Goal: Information Seeking & Learning: Learn about a topic

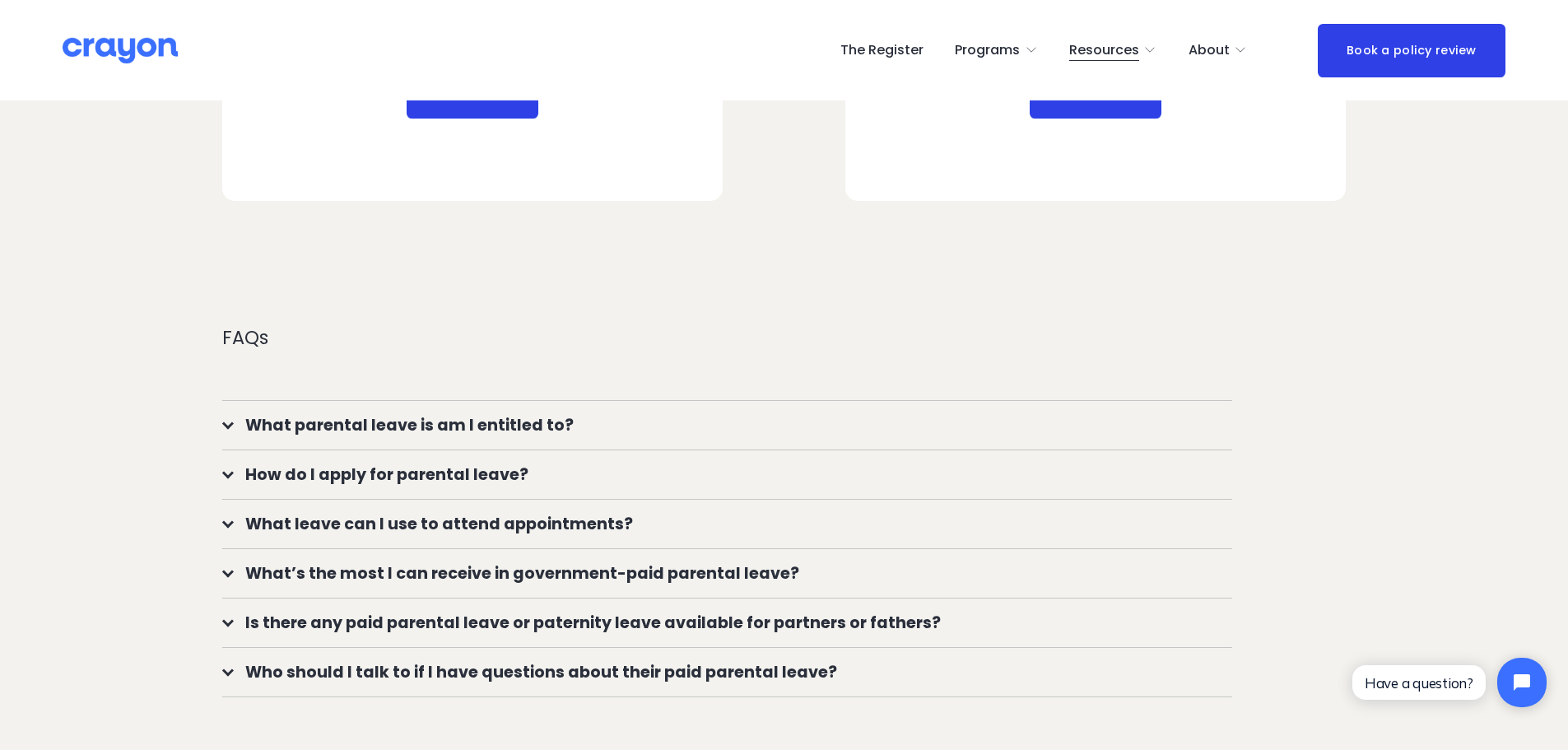
scroll to position [1317, 0]
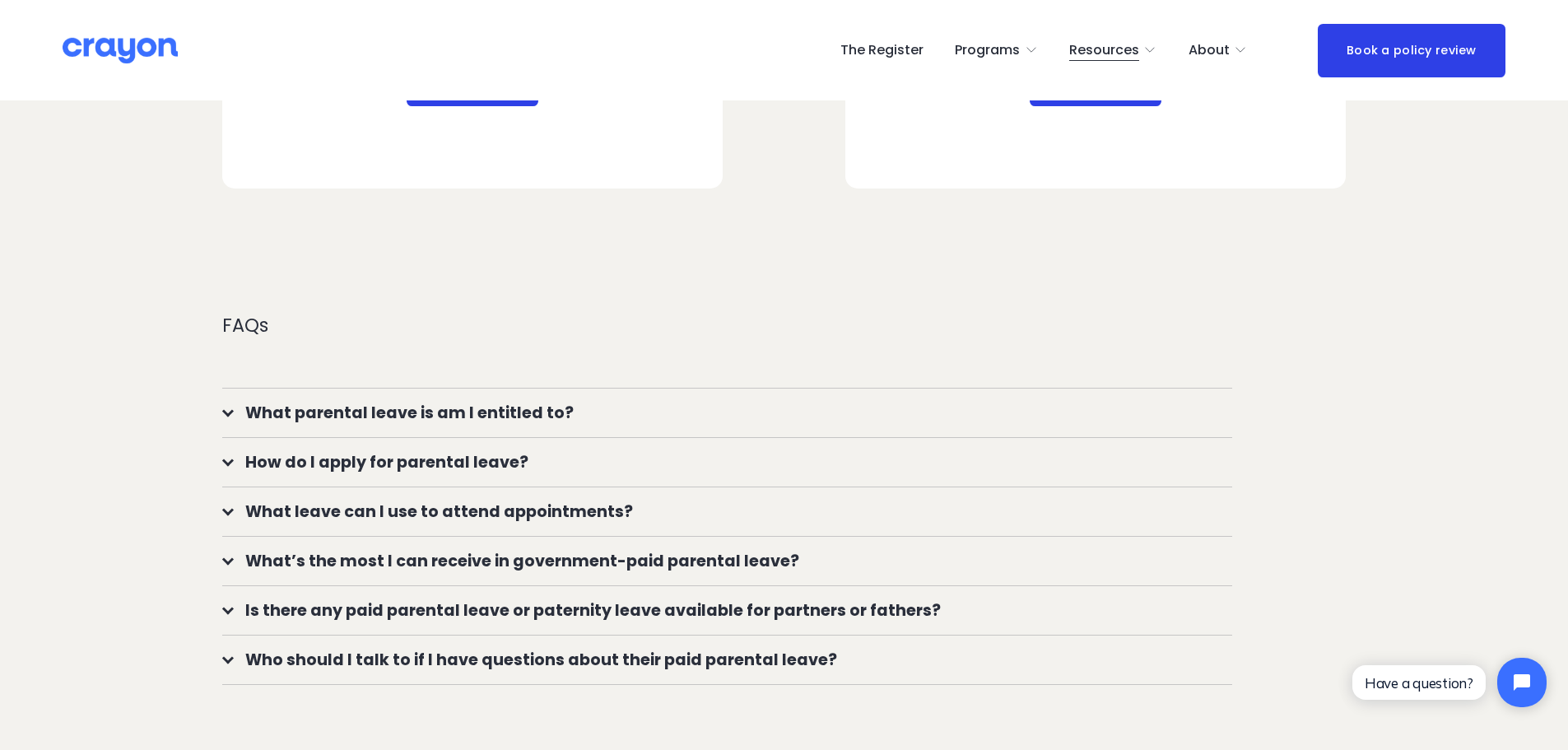
click at [484, 393] on button "What parental leave is am I entitled to?" at bounding box center [726, 413] width 1009 height 49
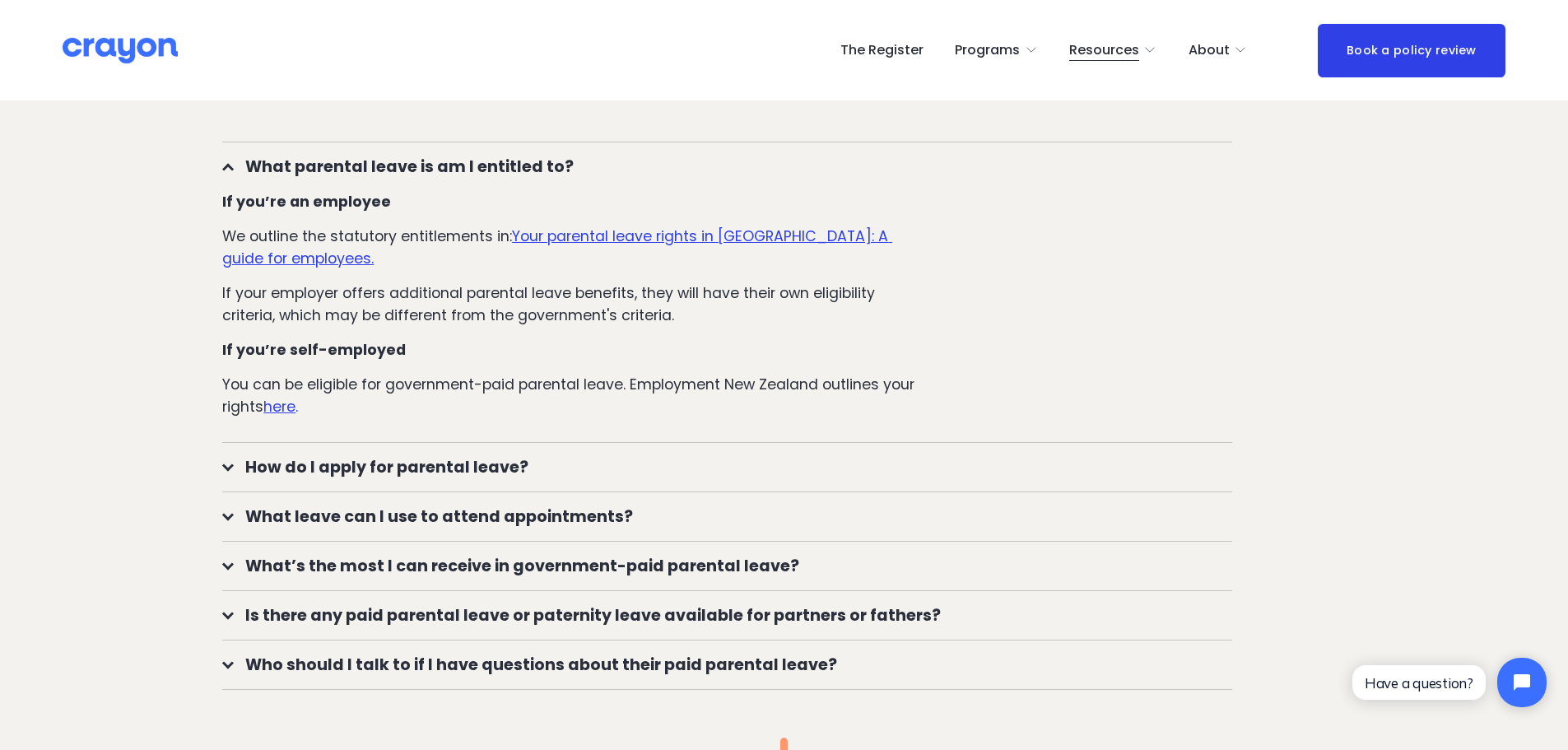
scroll to position [1564, 0]
click at [489, 478] on span "How do I apply for parental leave?" at bounding box center [732, 466] width 999 height 24
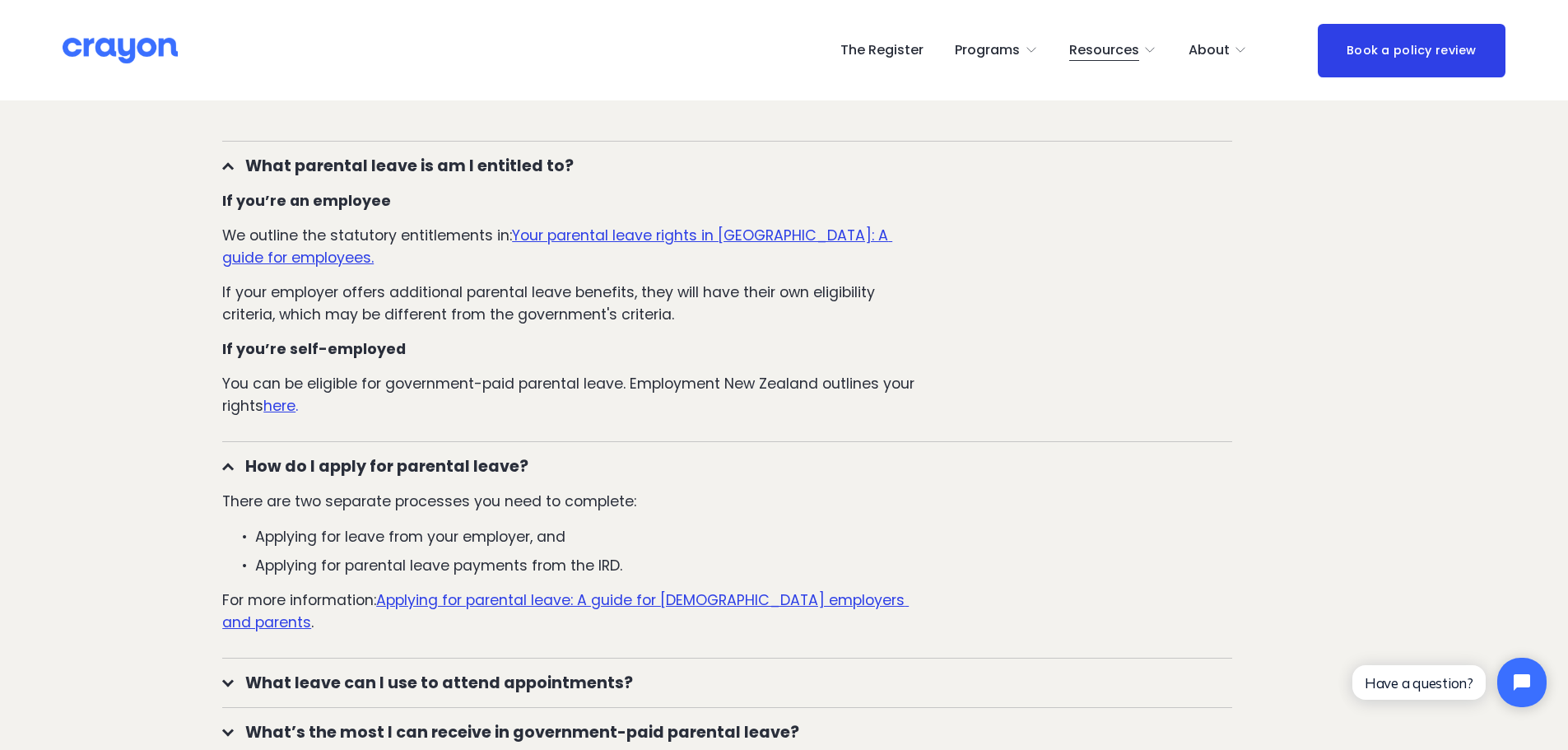
click at [329, 521] on div "There are two separate processes you need to complete: Applying for leave from …" at bounding box center [575, 574] width 707 height 168
click at [406, 546] on p "Applying for leave from your employer, and" at bounding box center [592, 537] width 674 height 22
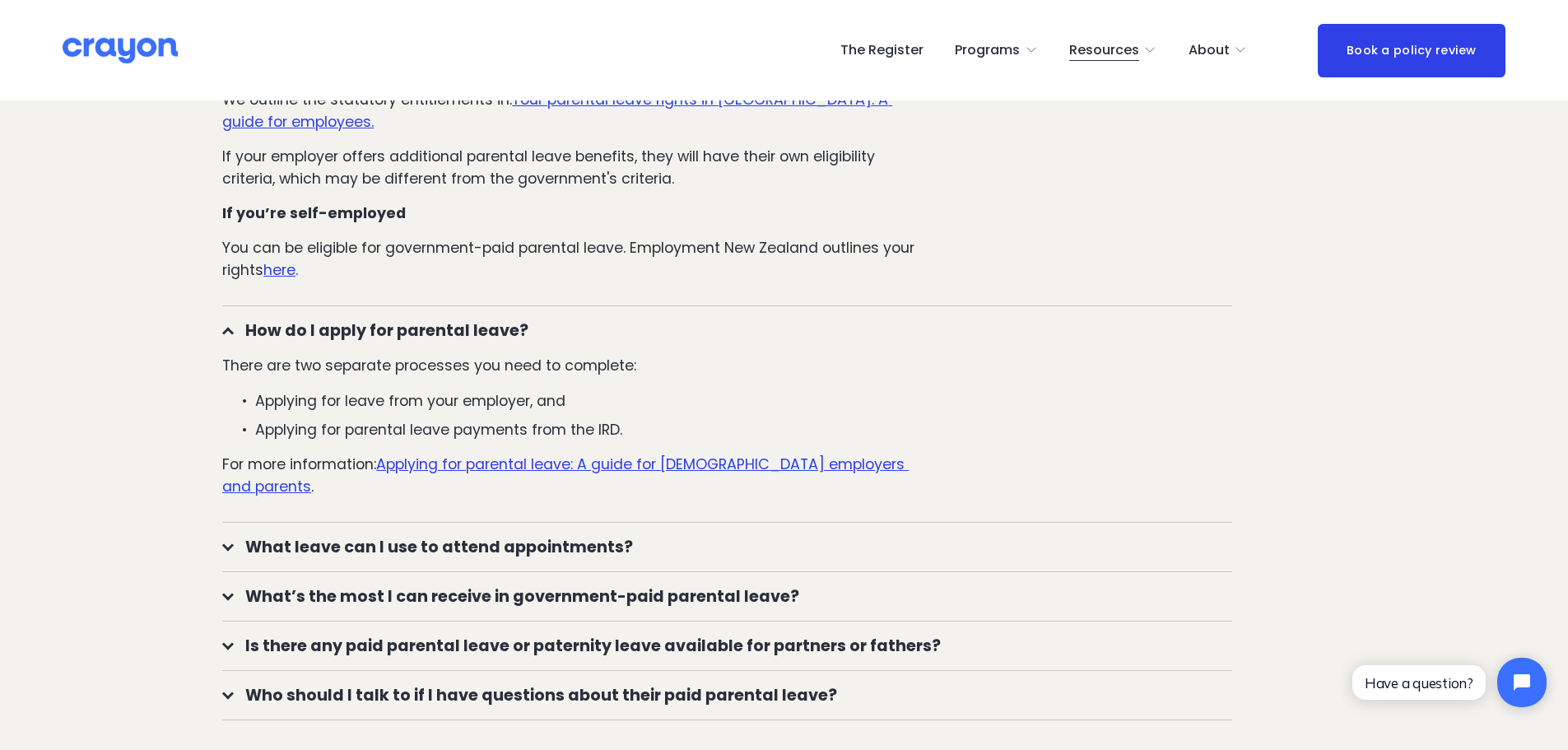
scroll to position [1729, 0]
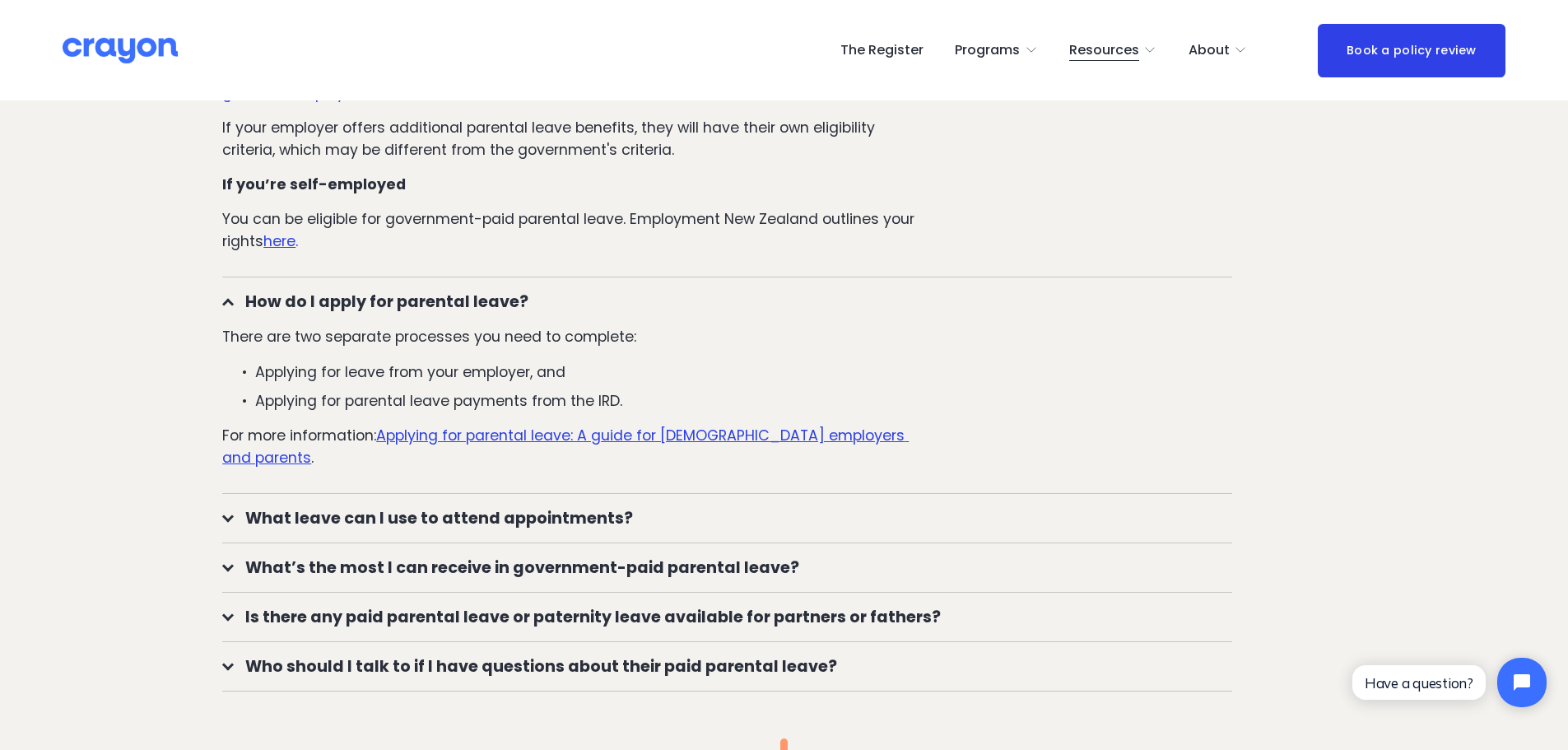
click at [751, 556] on span "What’s the most I can receive in government-paid parental leave?" at bounding box center [732, 568] width 999 height 24
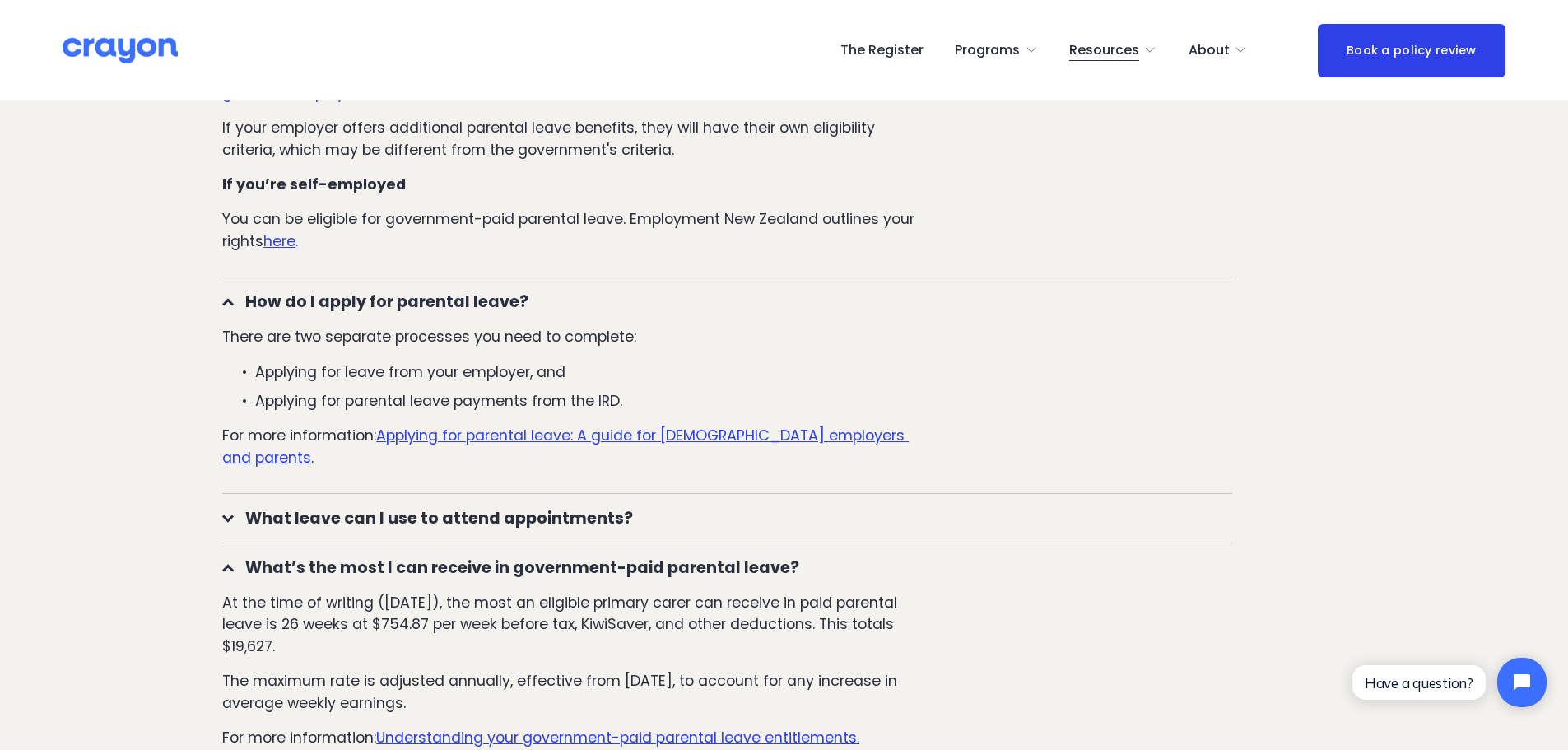
click at [683, 592] on p "At the time of writing ([DATE]), the most an eligible primary carer can receive…" at bounding box center [575, 625] width 707 height 65
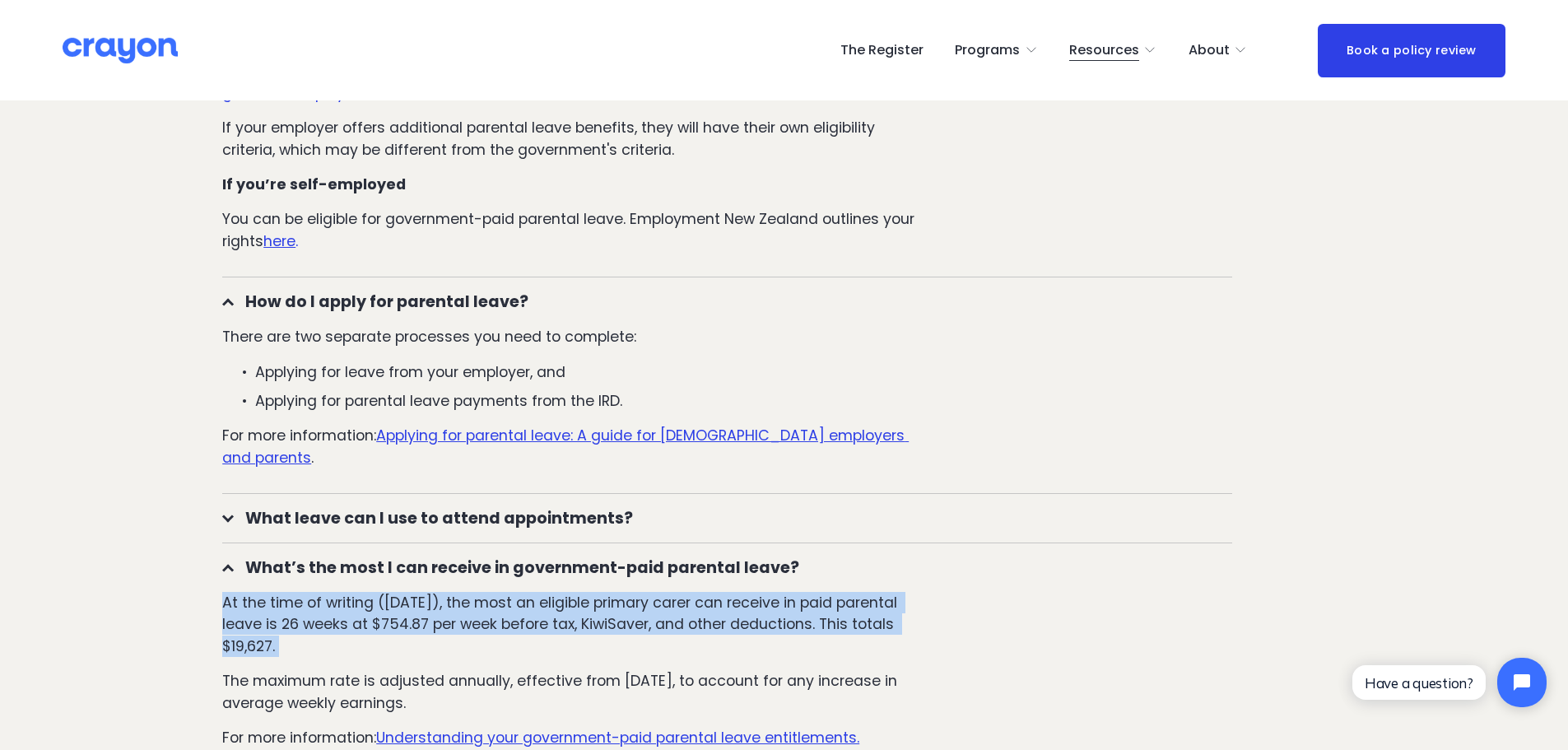
click at [683, 592] on p "At the time of writing ([DATE]), the most an eligible primary carer can receive…" at bounding box center [575, 625] width 707 height 65
click at [686, 596] on p "At the time of writing ([DATE]), the most an eligible primary carer can receive…" at bounding box center [575, 625] width 707 height 65
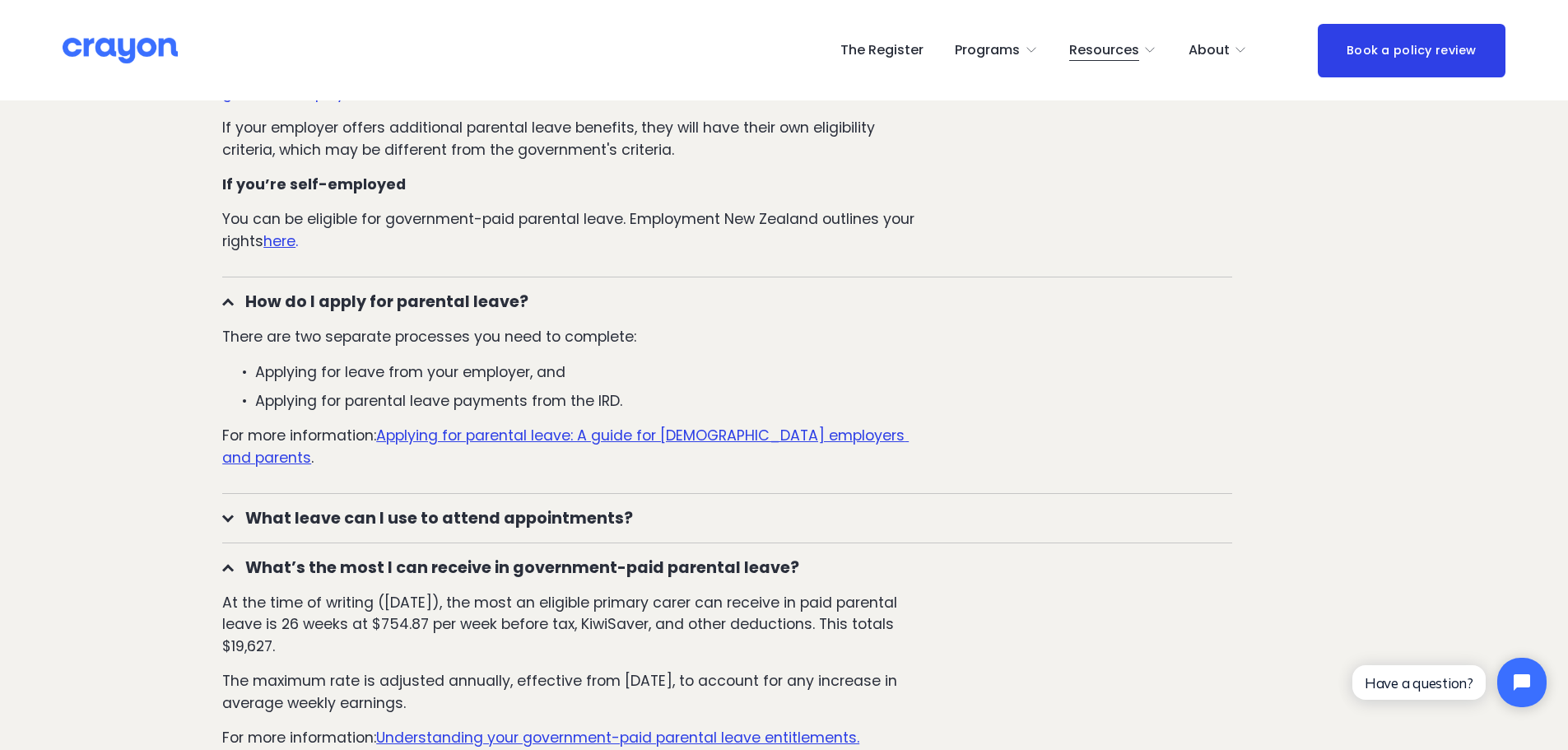
drag, startPoint x: 404, startPoint y: 625, endPoint x: 407, endPoint y: 582, distance: 43.1
click at [407, 592] on p "At the time of writing ([DATE]), the most an eligible primary carer can receive…" at bounding box center [575, 625] width 707 height 65
drag, startPoint x: 402, startPoint y: 582, endPoint x: 413, endPoint y: 618, distance: 37.6
click at [413, 618] on p "At the time of writing ([DATE]), the most an eligible primary carer can receive…" at bounding box center [575, 625] width 707 height 65
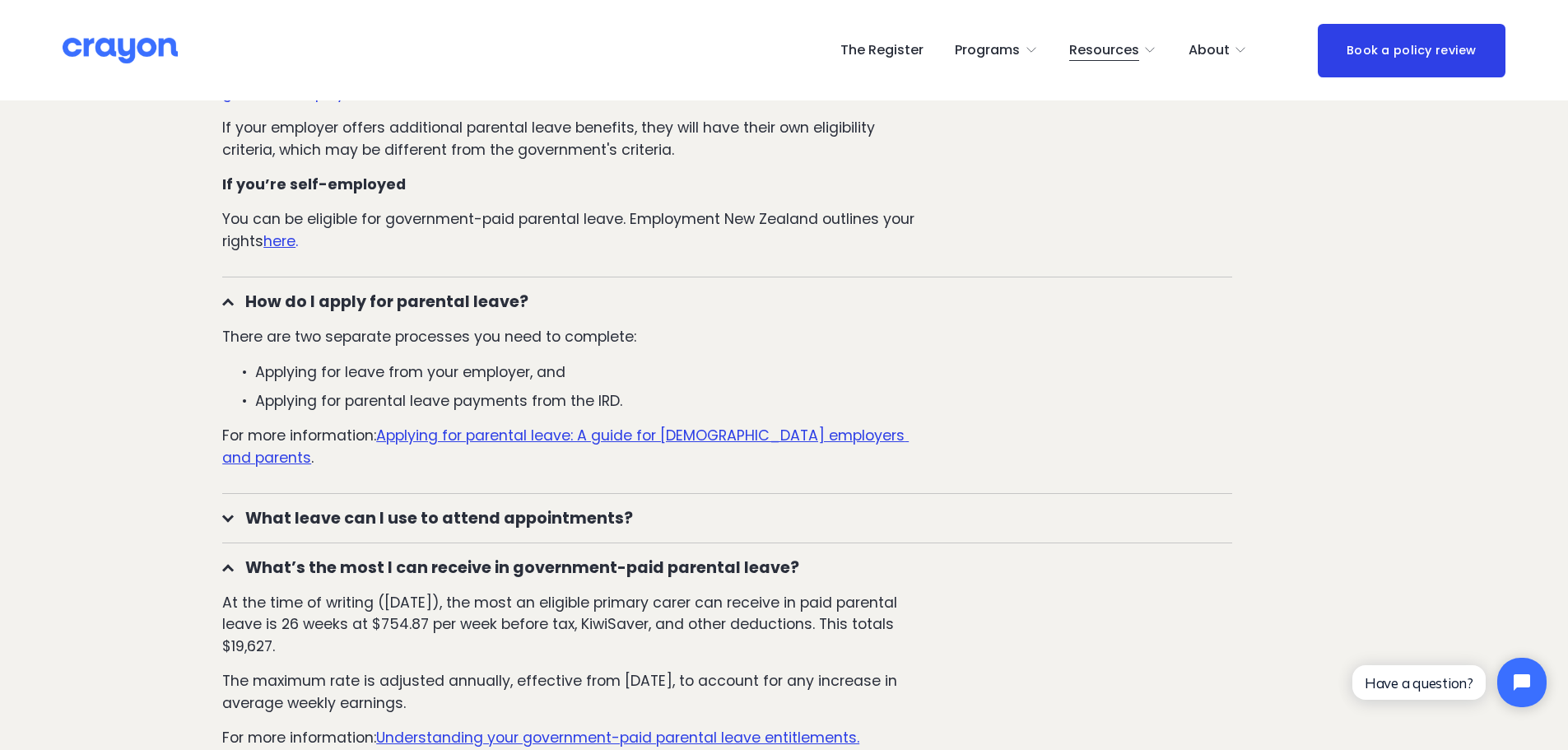
click at [413, 618] on p "At the time of writing ([DATE]), the most an eligible primary carer can receive…" at bounding box center [575, 625] width 707 height 65
click at [406, 683] on p "The maximum rate is adjusted annually, effective from [DATE], to account for an…" at bounding box center [575, 692] width 707 height 43
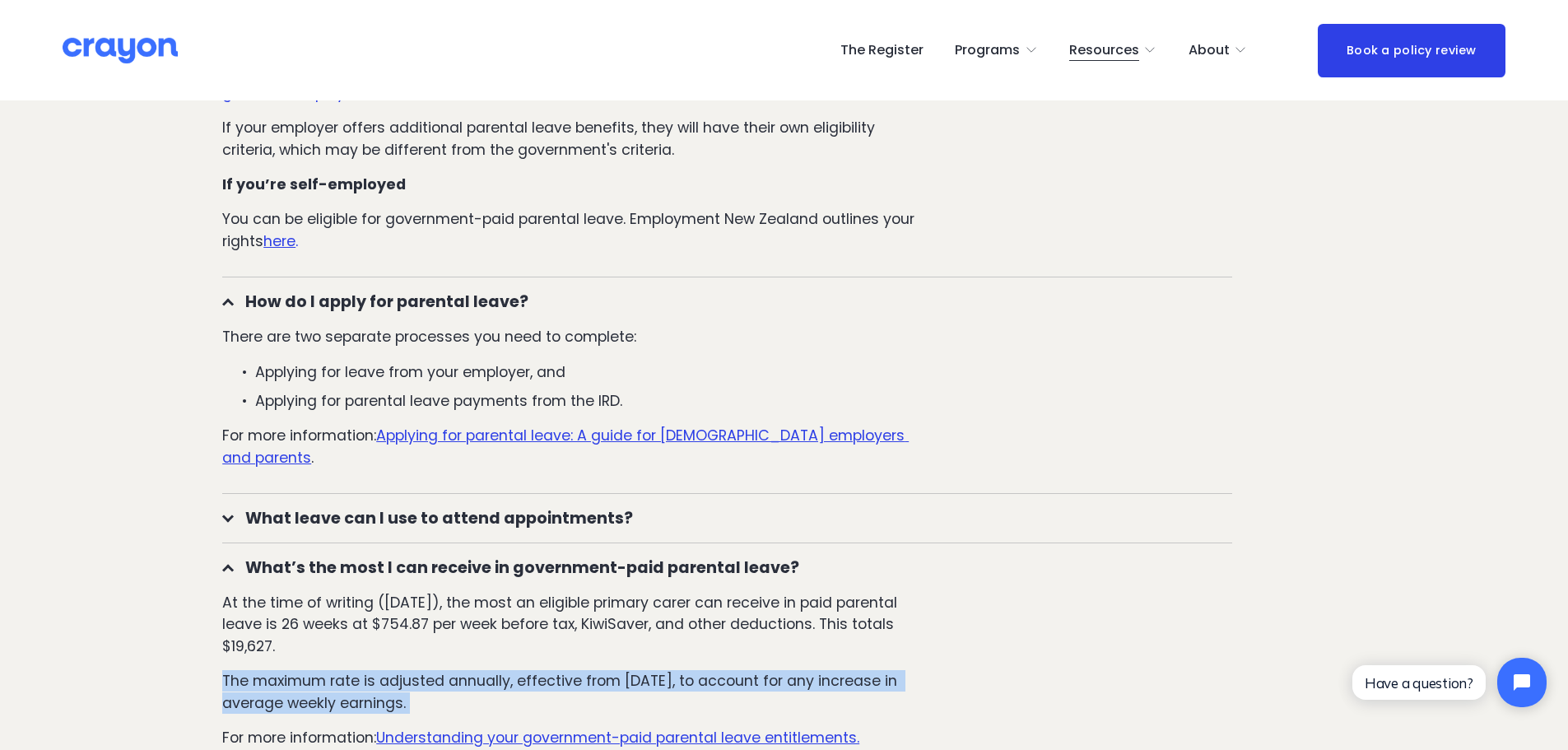
click at [406, 683] on p "The maximum rate is adjusted annually, effective from [DATE], to account for an…" at bounding box center [575, 692] width 707 height 43
click at [604, 688] on p "The maximum rate is adjusted annually, effective from [DATE], to account for an…" at bounding box center [575, 692] width 707 height 43
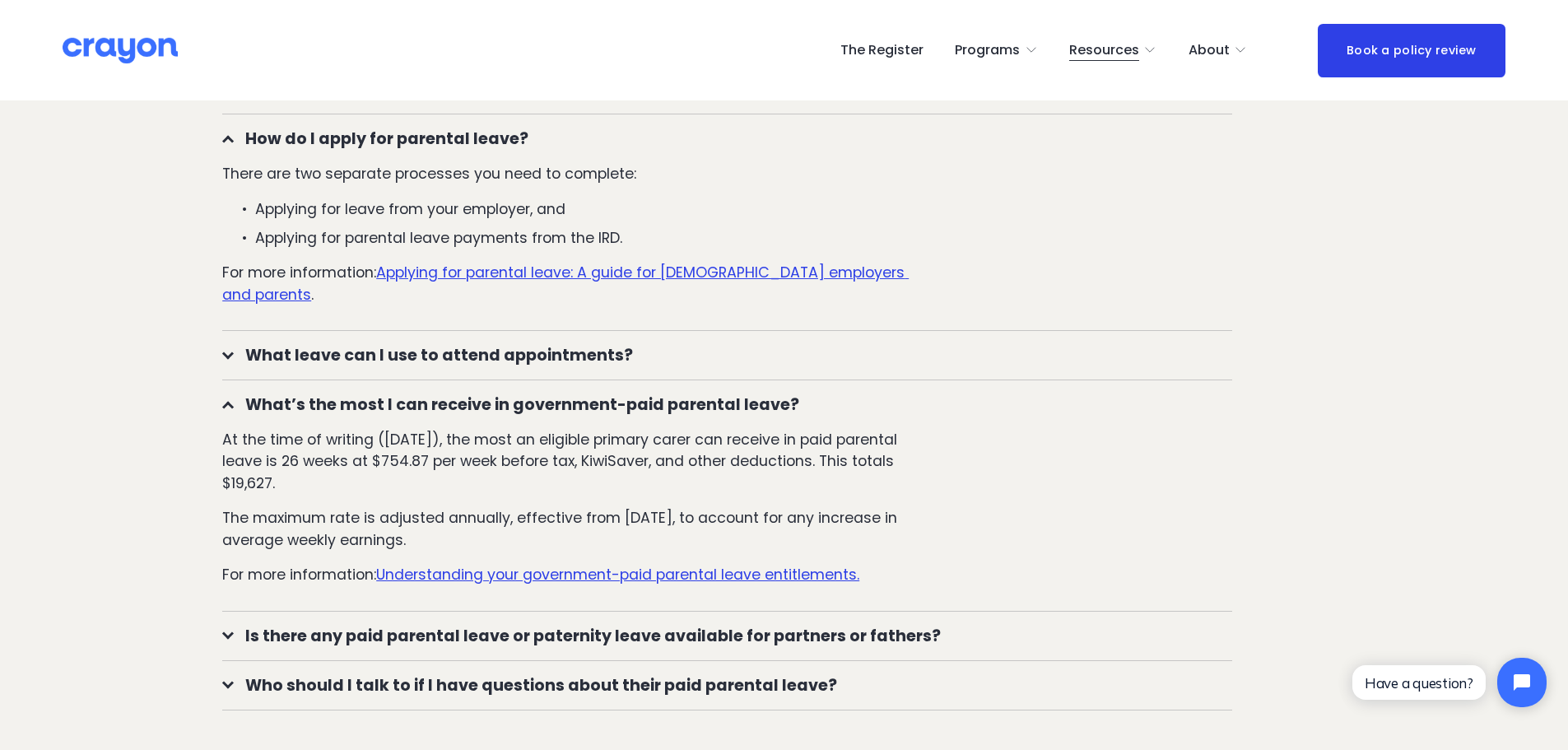
scroll to position [1894, 0]
click at [330, 622] on span "Is there any paid parental leave or paternity leave available for partners or f…" at bounding box center [732, 634] width 999 height 24
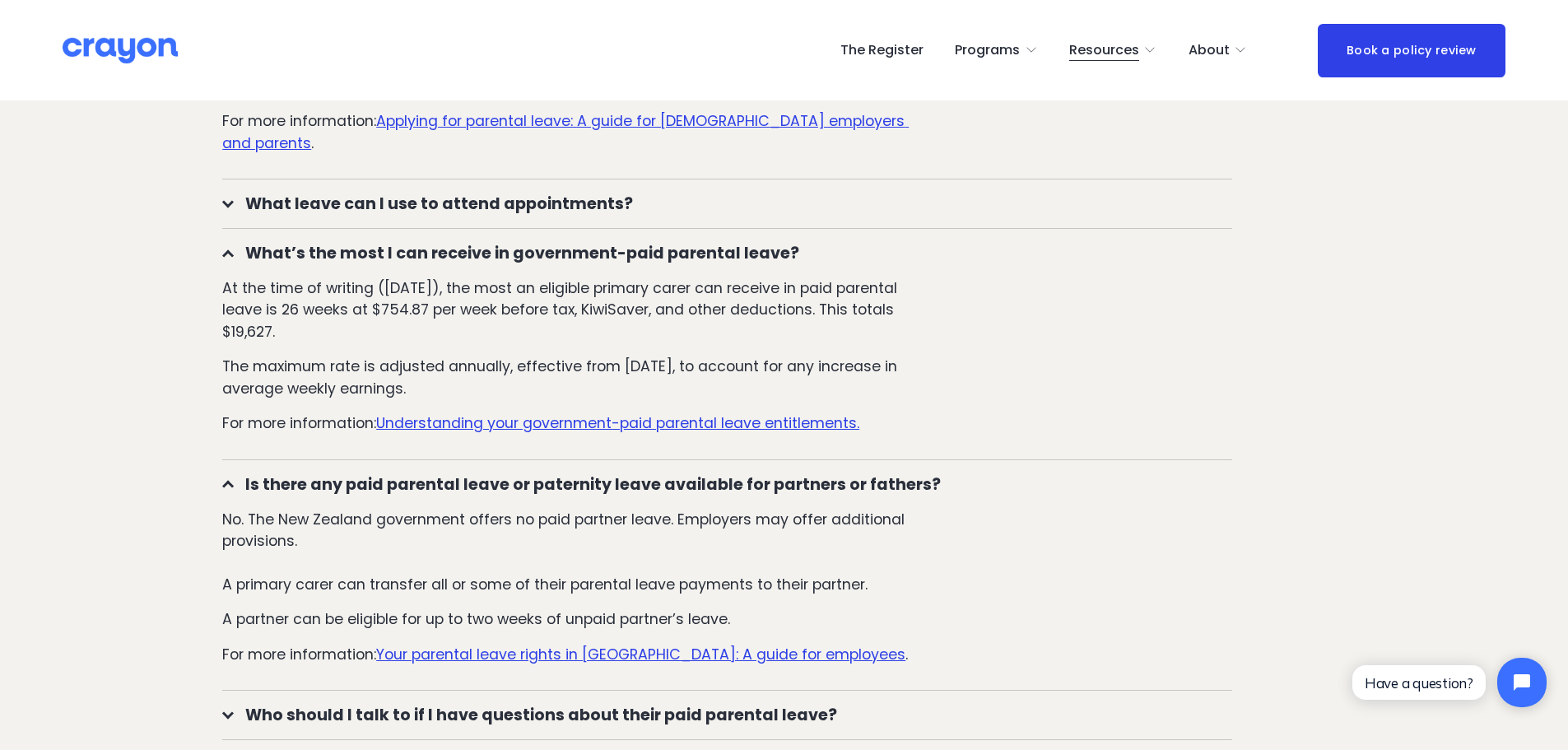
scroll to position [2059, 0]
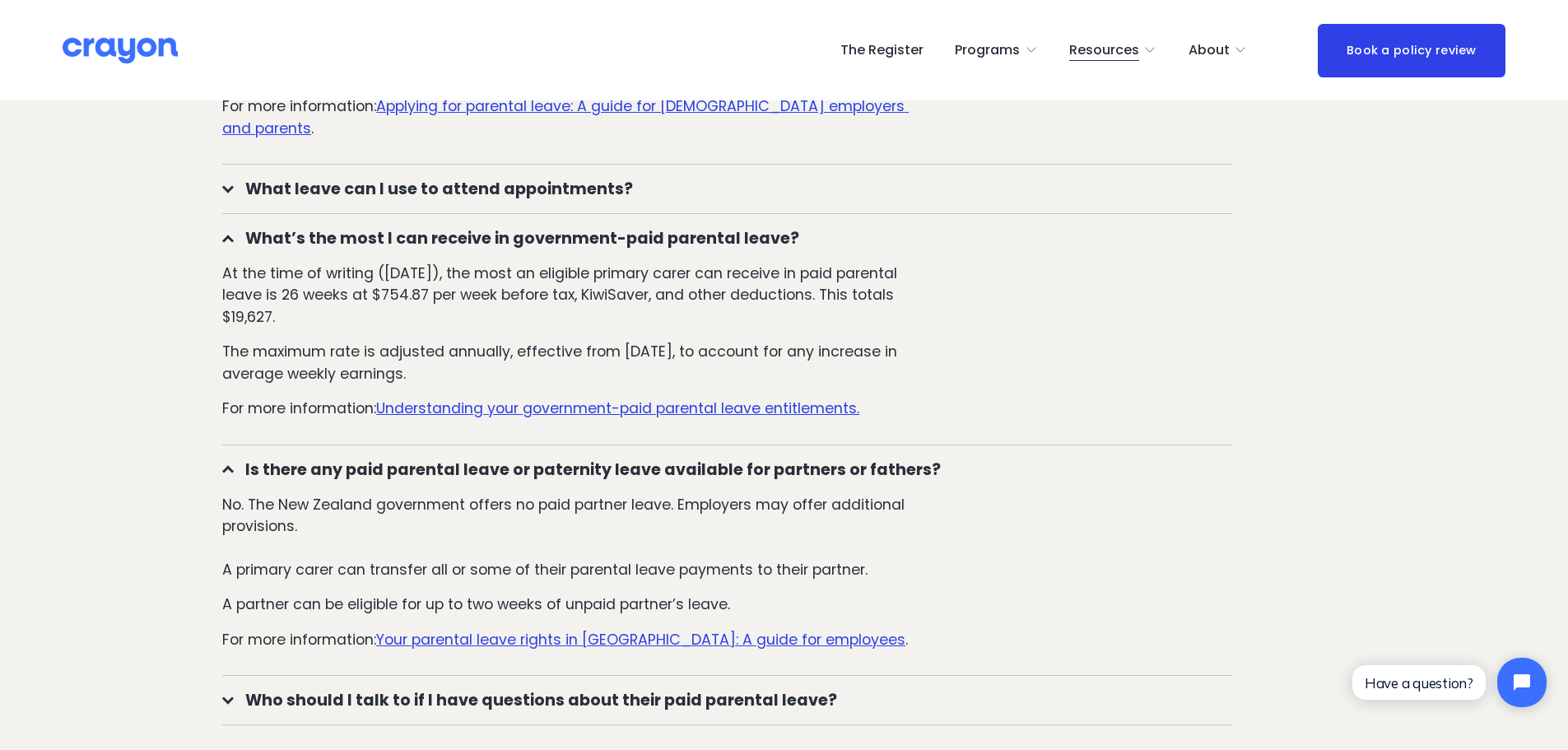
click at [513, 688] on span "Who should I talk to if I have questions about their paid parental leave?" at bounding box center [732, 700] width 999 height 24
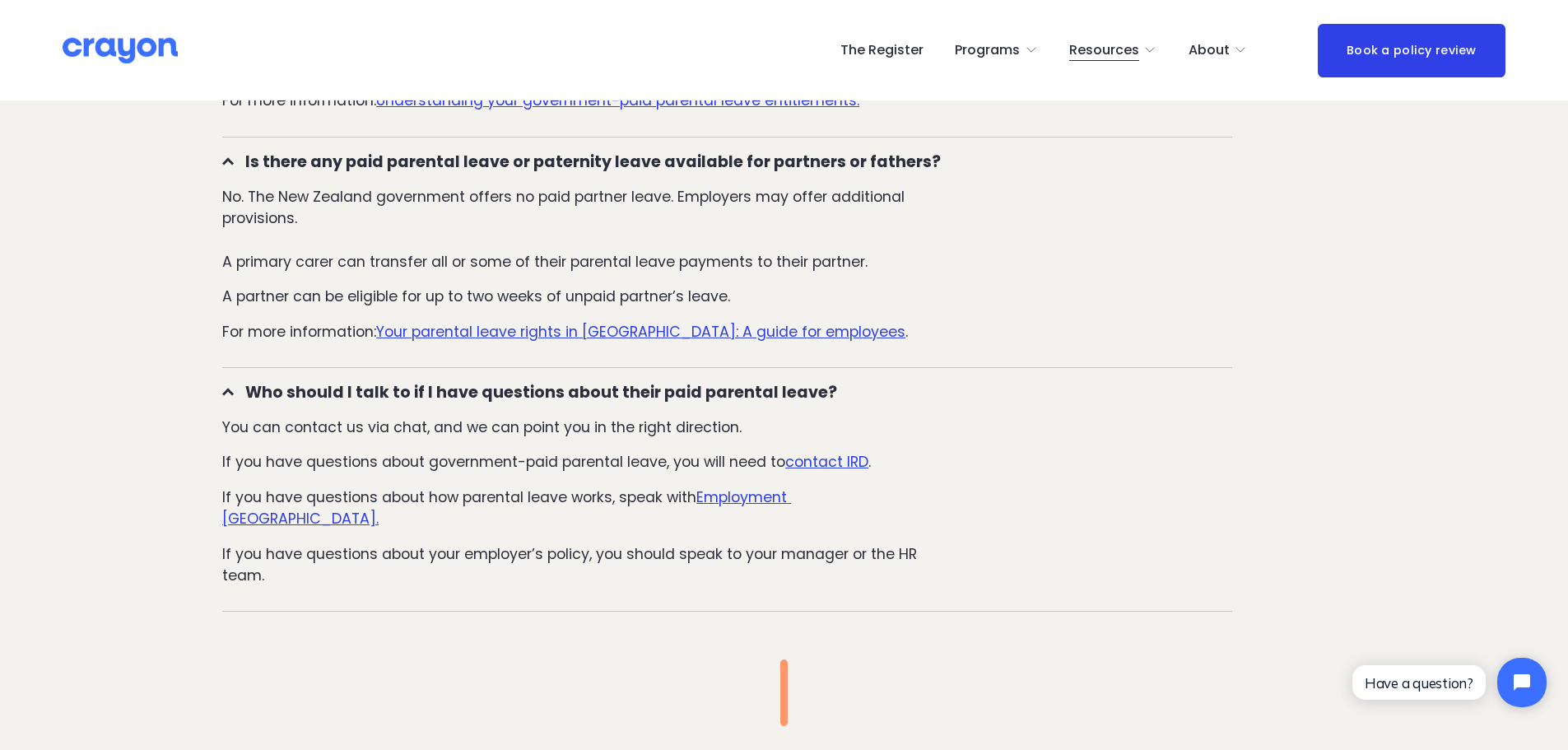
scroll to position [2388, 0]
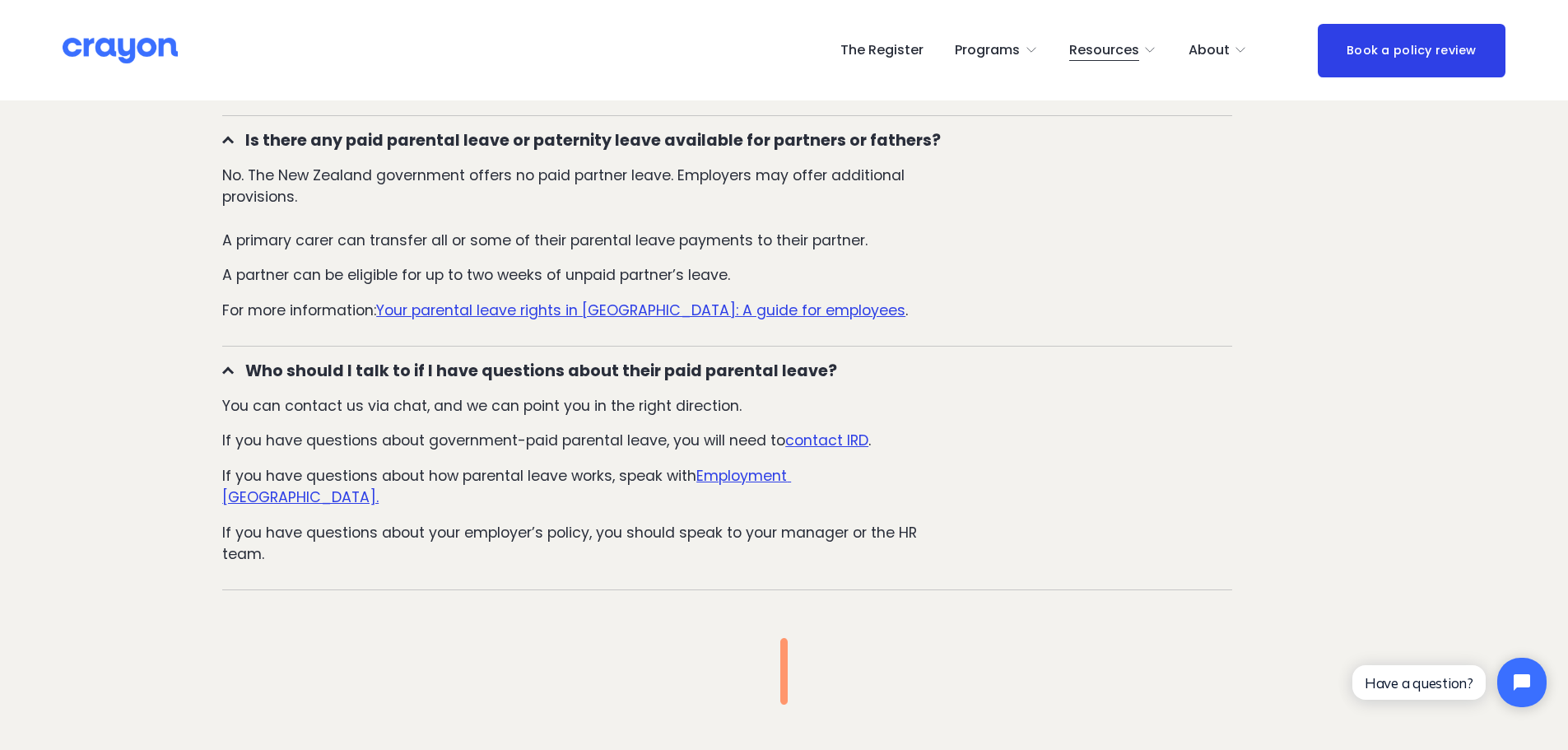
click at [305, 165] on p "No. The New Zealand government offers no paid partner leave. Employers may offe…" at bounding box center [575, 208] width 707 height 87
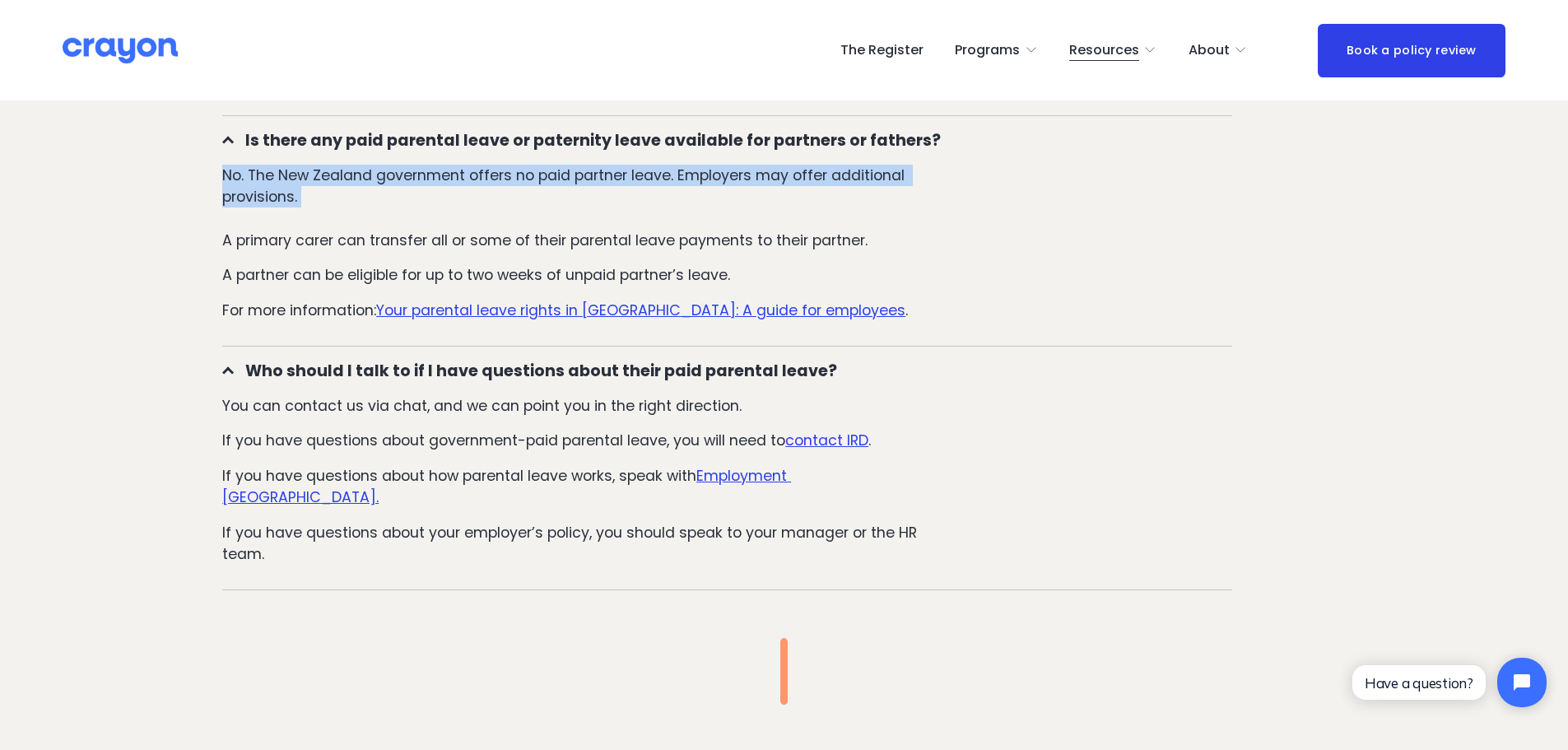
click at [305, 165] on p "No. The New Zealand government offers no paid partner leave. Employers may offe…" at bounding box center [575, 208] width 707 height 87
click at [349, 180] on p "No. The New Zealand government offers no paid partner leave. Employers may offe…" at bounding box center [575, 208] width 707 height 87
